Goal: Contribute content: Add original content to the website for others to see

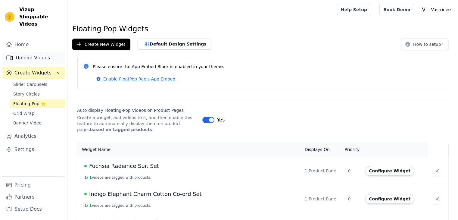
click at [34, 52] on link "Upload Videos" at bounding box center [33, 58] width 62 height 12
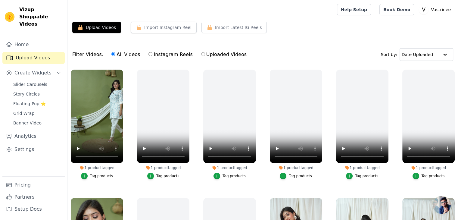
click at [99, 166] on div "1 product tagged" at bounding box center [97, 167] width 52 height 5
click at [104, 107] on video at bounding box center [97, 115] width 52 height 93
click at [297, 29] on div "Upload Videos Import Instagram Reel Import Latest Instagram Reels Import Latest…" at bounding box center [262, 30] width 390 height 16
click at [97, 173] on div "Tag products" at bounding box center [101, 175] width 23 height 5
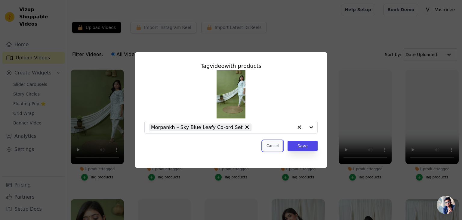
click at [279, 146] on button "Cancel" at bounding box center [273, 145] width 20 height 10
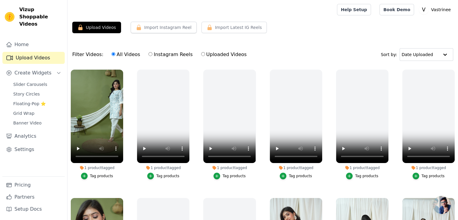
click at [99, 176] on div "Tag products" at bounding box center [101, 175] width 23 height 5
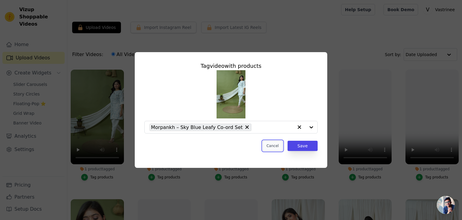
click at [276, 147] on button "Cancel" at bounding box center [273, 145] width 20 height 10
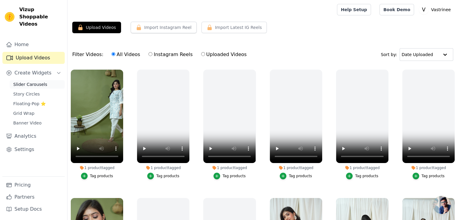
click at [32, 81] on span "Slider Carousels" at bounding box center [30, 84] width 34 height 6
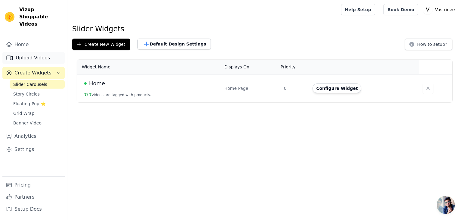
click at [34, 52] on link "Upload Videos" at bounding box center [33, 58] width 62 height 12
